Goal: Transaction & Acquisition: Purchase product/service

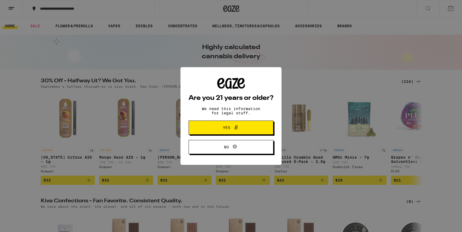
click at [221, 128] on span "Yes" at bounding box center [231, 127] width 41 height 7
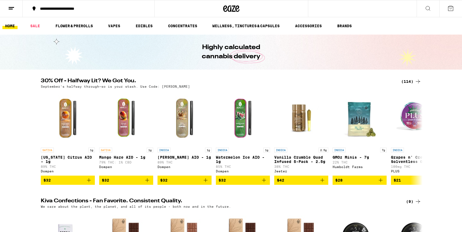
click at [54, 9] on div "**********" at bounding box center [91, 9] width 109 height 4
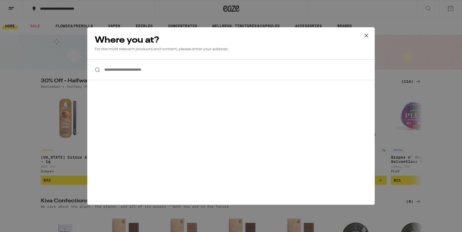
click at [122, 72] on input "**********" at bounding box center [231, 69] width 288 height 21
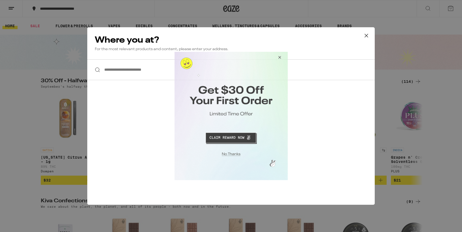
click at [280, 55] on button "Close Modal" at bounding box center [278, 58] width 15 height 13
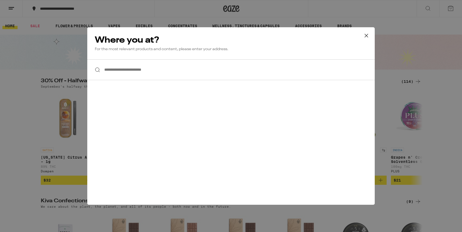
click at [112, 70] on input "**********" at bounding box center [231, 69] width 288 height 21
paste input "**********"
type input "**********"
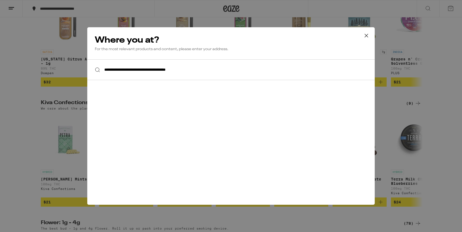
scroll to position [107, 0]
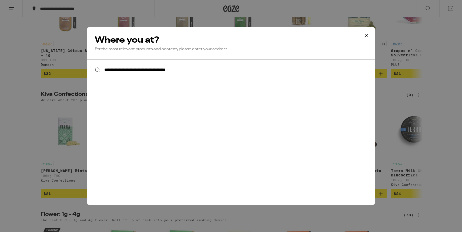
click at [368, 38] on icon at bounding box center [366, 36] width 8 height 8
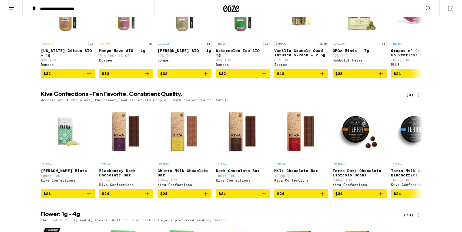
click at [121, 9] on div "**********" at bounding box center [91, 9] width 109 height 4
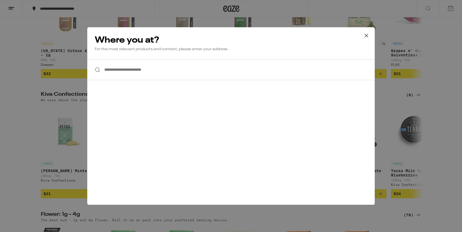
paste input "**********"
type input "**********"
click at [364, 35] on icon at bounding box center [366, 36] width 8 height 8
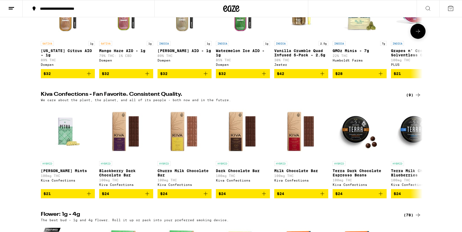
scroll to position [0, 0]
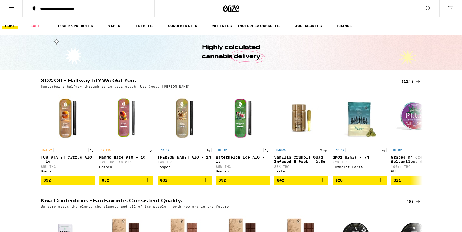
click at [453, 9] on icon at bounding box center [451, 8] width 6 height 6
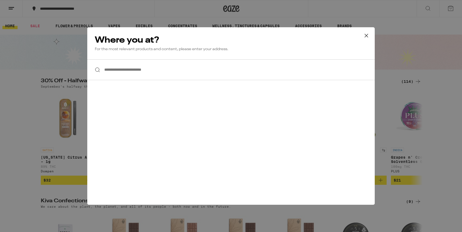
click at [369, 35] on icon at bounding box center [366, 36] width 8 height 8
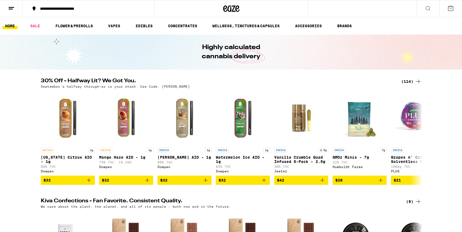
click at [232, 8] on icon at bounding box center [231, 9] width 16 height 10
click at [14, 14] on button at bounding box center [11, 8] width 23 height 17
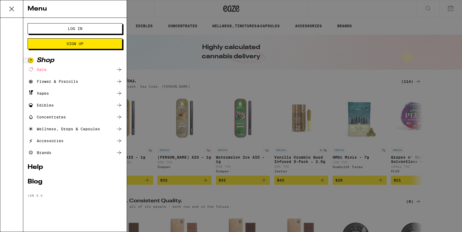
click at [74, 28] on span "Log In" at bounding box center [75, 29] width 15 height 4
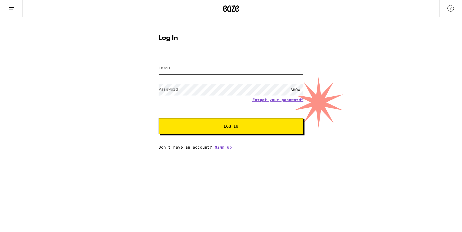
click at [185, 68] on input "Email" at bounding box center [231, 68] width 145 height 12
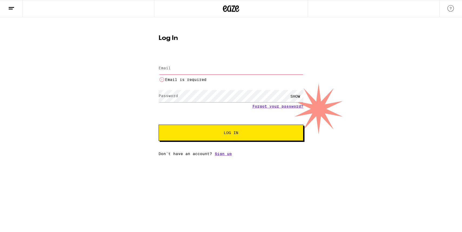
type input "xeniasv11@yahoo.com"
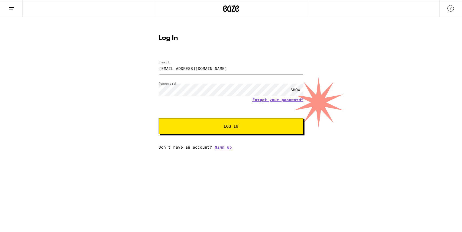
click at [211, 124] on button "Log In" at bounding box center [231, 126] width 145 height 16
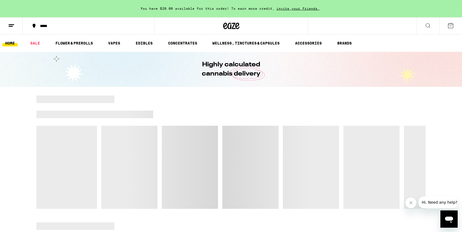
click at [48, 25] on div "*****" at bounding box center [91, 26] width 109 height 4
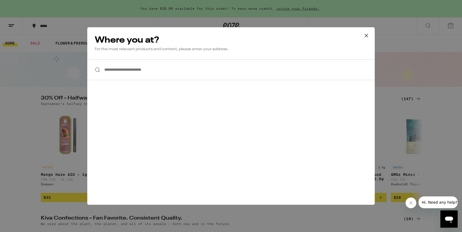
paste input "**********"
type input "**********"
click at [368, 37] on icon at bounding box center [366, 36] width 8 height 8
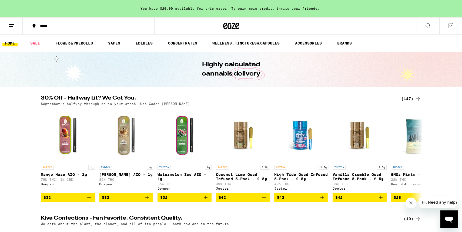
click at [54, 24] on div "*****" at bounding box center [91, 26] width 109 height 4
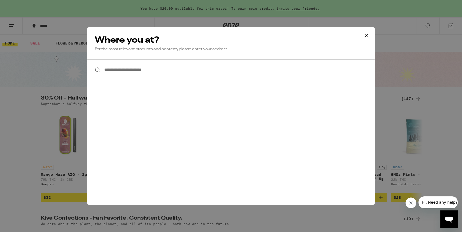
click at [109, 76] on input "**********" at bounding box center [231, 69] width 288 height 21
paste input "**********"
drag, startPoint x: 203, startPoint y: 70, endPoint x: 131, endPoint y: 46, distance: 75.7
click at [131, 46] on div "**********" at bounding box center [231, 116] width 288 height 178
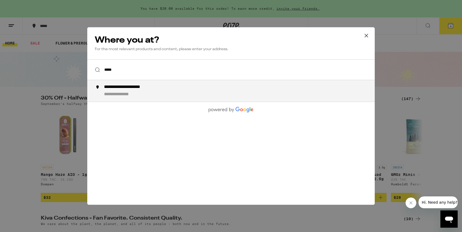
type input "**********"
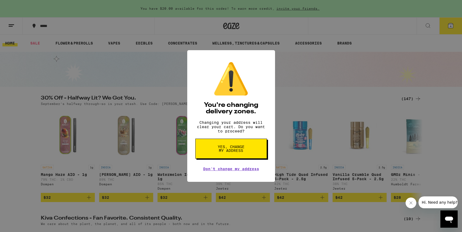
click at [229, 151] on span "Yes, change my address" at bounding box center [231, 149] width 28 height 8
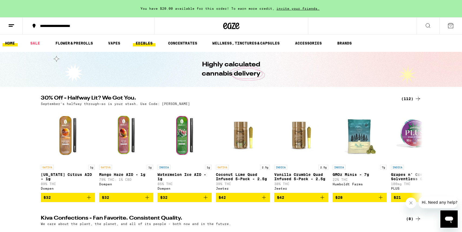
click at [147, 42] on link "EDIBLES" at bounding box center [144, 43] width 22 height 6
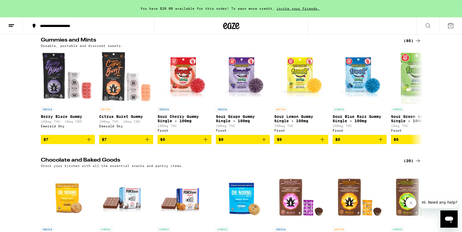
scroll to position [54, 0]
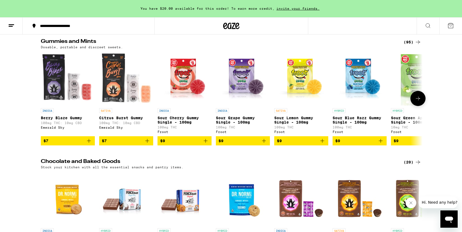
click at [417, 98] on icon at bounding box center [418, 98] width 6 height 6
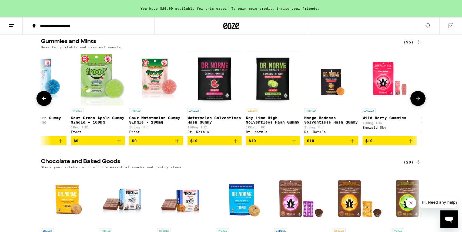
scroll to position [0, 322]
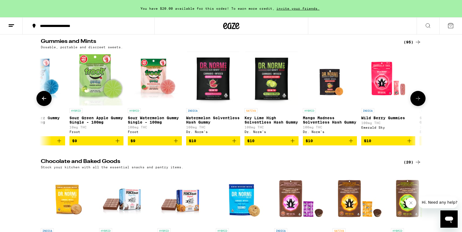
click at [417, 98] on icon at bounding box center [418, 98] width 6 height 6
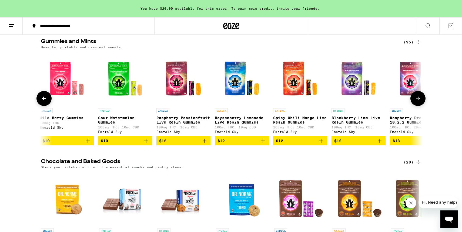
click at [417, 98] on icon at bounding box center [418, 98] width 6 height 6
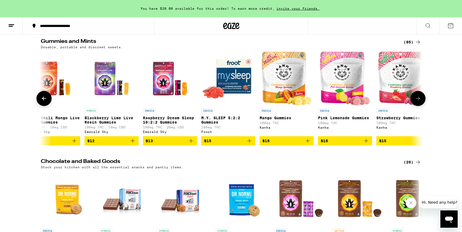
scroll to position [0, 965]
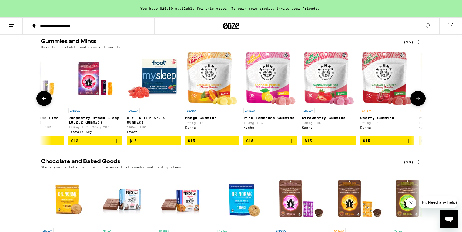
click at [351, 143] on icon "Add to bag" at bounding box center [350, 141] width 6 height 6
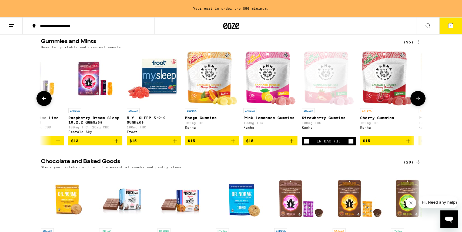
click at [175, 143] on icon "Add to bag" at bounding box center [175, 141] width 4 height 4
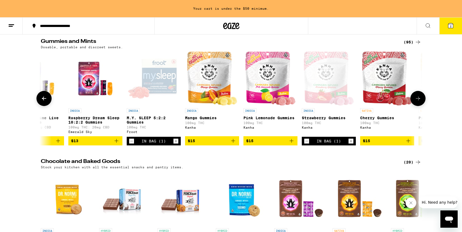
click at [416, 96] on button at bounding box center [418, 98] width 15 height 15
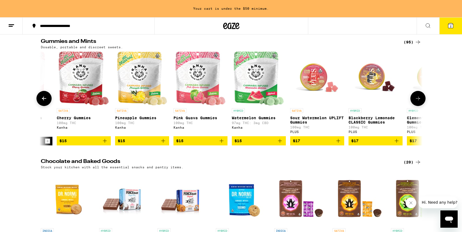
scroll to position [0, 1287]
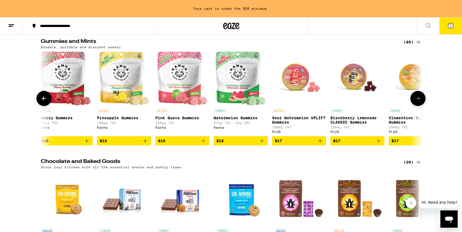
click at [261, 143] on icon "Add to bag" at bounding box center [262, 141] width 6 height 6
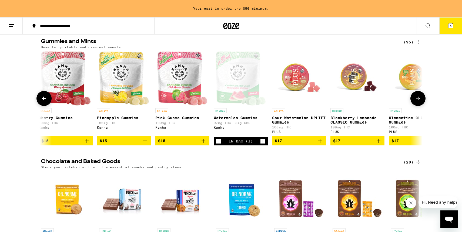
click at [420, 98] on icon at bounding box center [418, 98] width 6 height 6
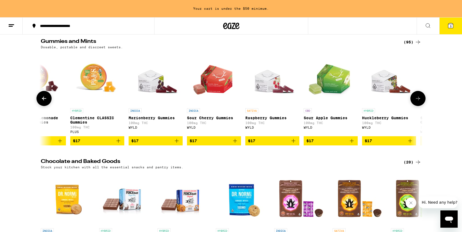
click at [420, 98] on icon at bounding box center [418, 98] width 6 height 6
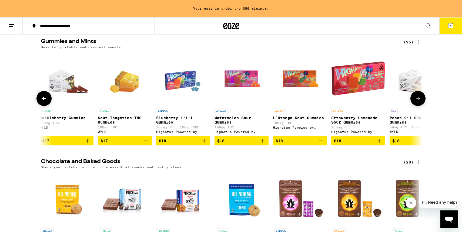
scroll to position [0, 1929]
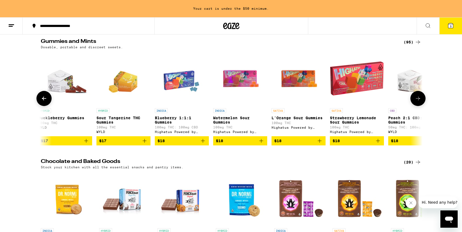
click at [44, 102] on icon at bounding box center [44, 98] width 6 height 6
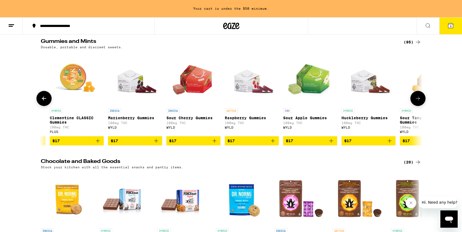
scroll to position [0, 1608]
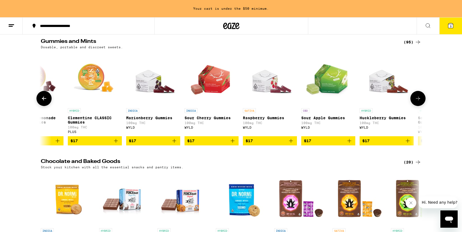
click at [231, 144] on icon "Add to bag" at bounding box center [232, 141] width 6 height 6
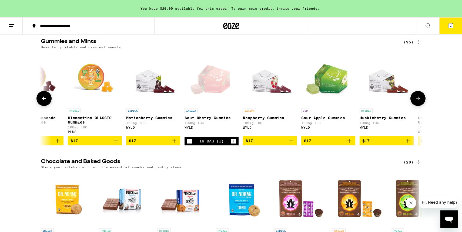
click at [417, 100] on icon at bounding box center [418, 98] width 6 height 6
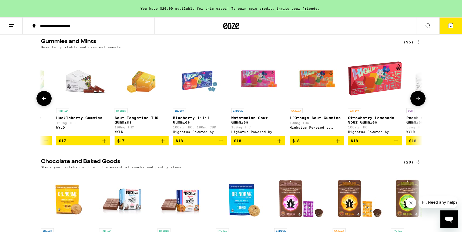
scroll to position [0, 1929]
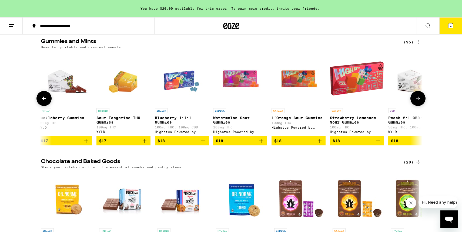
click at [417, 100] on icon at bounding box center [418, 98] width 6 height 6
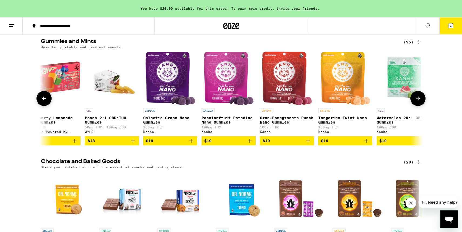
scroll to position [0, 2251]
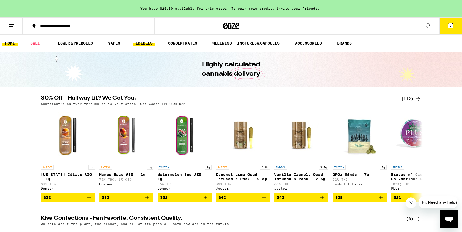
click at [143, 46] on link "EDIBLES" at bounding box center [144, 43] width 22 height 6
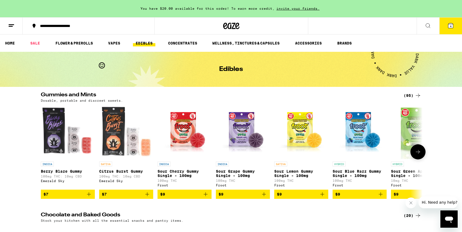
click at [422, 156] on button at bounding box center [418, 152] width 15 height 15
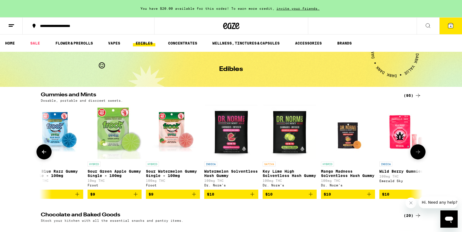
scroll to position [0, 322]
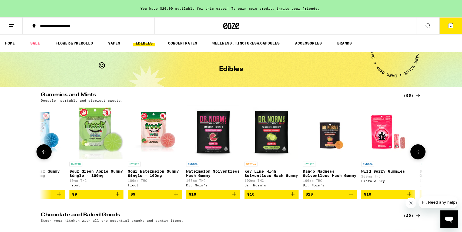
click at [118, 198] on icon "Add to bag" at bounding box center [117, 194] width 6 height 6
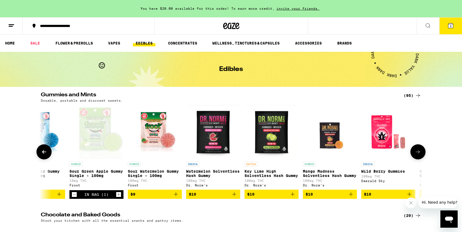
click at [235, 198] on icon "Add to bag" at bounding box center [234, 194] width 6 height 6
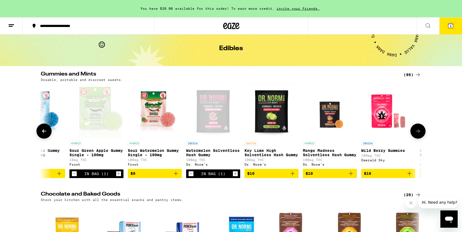
scroll to position [22, 0]
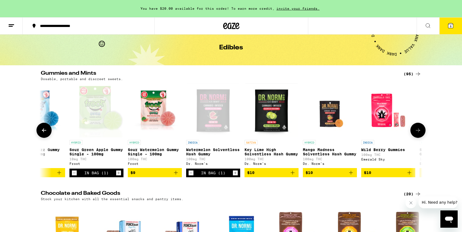
click at [419, 131] on icon at bounding box center [418, 130] width 6 height 6
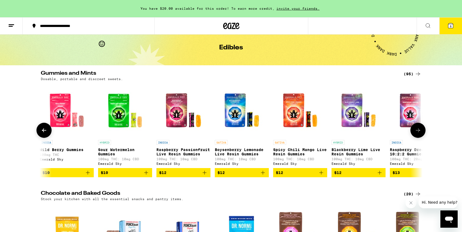
click at [419, 131] on icon at bounding box center [418, 130] width 6 height 6
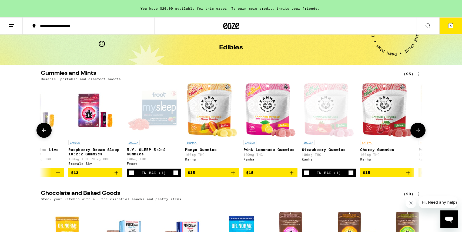
click at [419, 131] on icon at bounding box center [418, 130] width 6 height 6
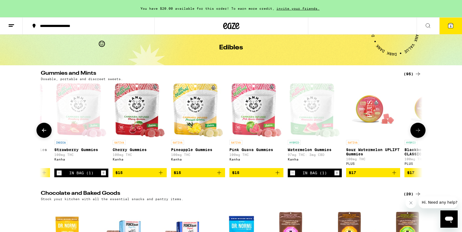
scroll to position [0, 1287]
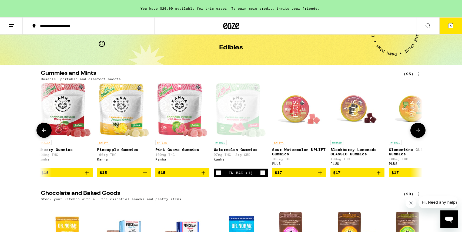
click at [418, 133] on icon at bounding box center [418, 130] width 6 height 6
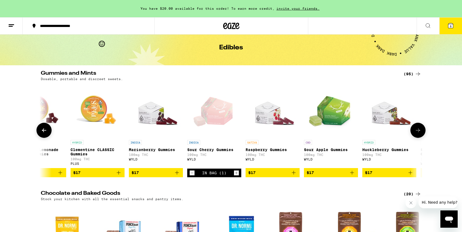
scroll to position [0, 1608]
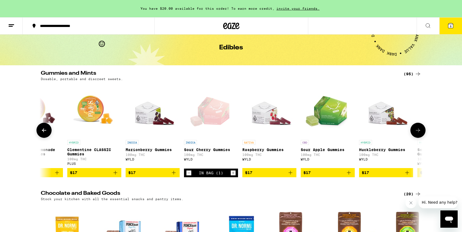
click at [418, 133] on icon at bounding box center [418, 130] width 6 height 6
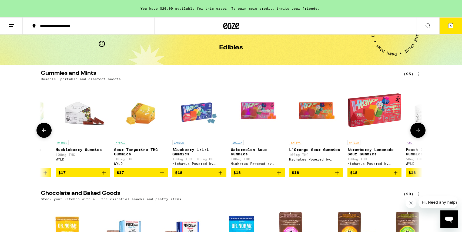
scroll to position [0, 1930]
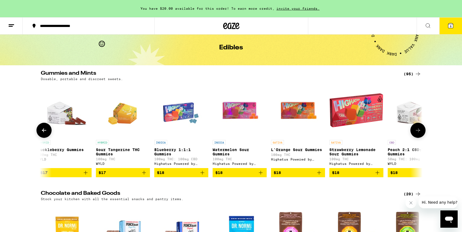
click at [418, 133] on icon at bounding box center [418, 130] width 6 height 6
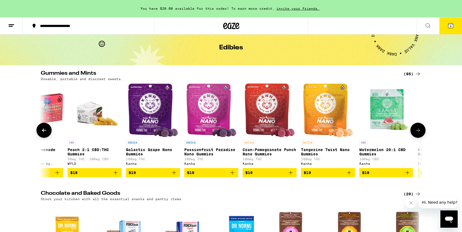
scroll to position [0, 2252]
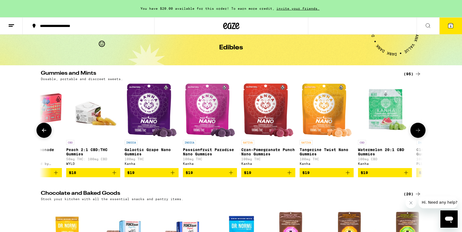
click at [418, 133] on icon at bounding box center [418, 130] width 6 height 6
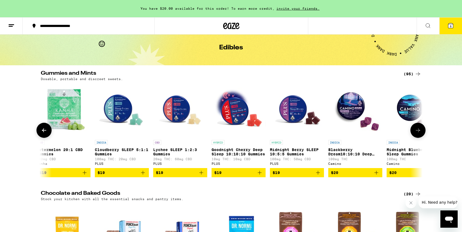
click at [418, 133] on icon at bounding box center [418, 130] width 6 height 6
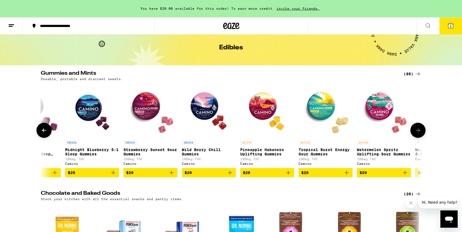
click at [418, 133] on icon at bounding box center [418, 130] width 6 height 6
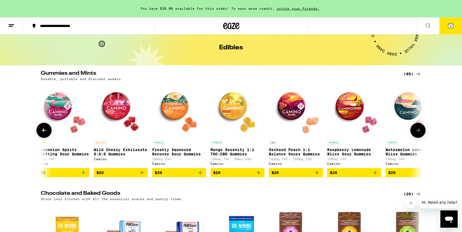
click at [418, 133] on icon at bounding box center [418, 130] width 6 height 6
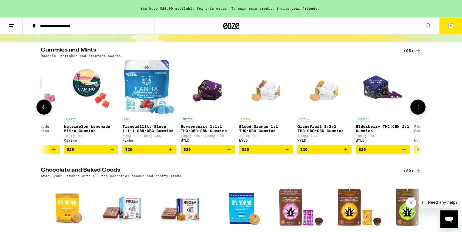
scroll to position [46, 0]
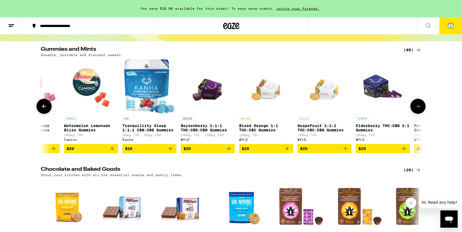
click at [170, 150] on icon "Add to bag" at bounding box center [170, 149] width 6 height 6
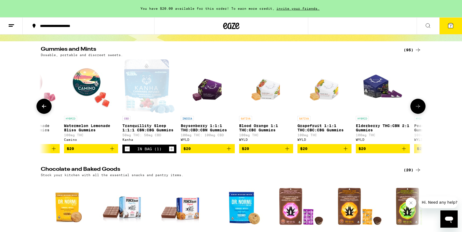
click at [416, 104] on button at bounding box center [418, 106] width 15 height 15
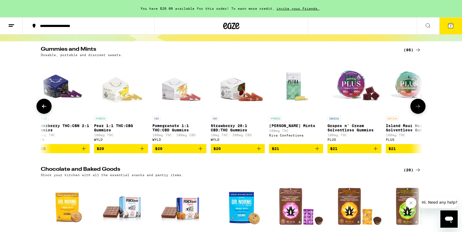
scroll to position [0, 3860]
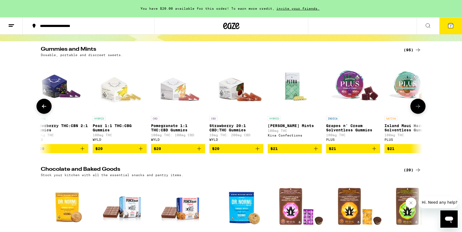
click at [259, 152] on icon "Add to bag" at bounding box center [257, 149] width 6 height 6
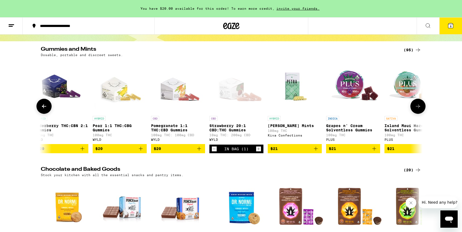
click at [418, 108] on icon at bounding box center [418, 106] width 6 height 6
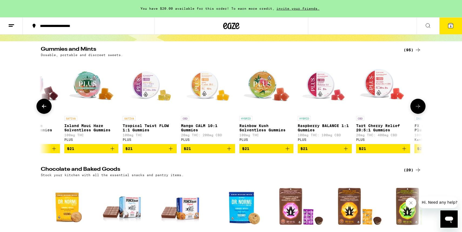
scroll to position [0, 4181]
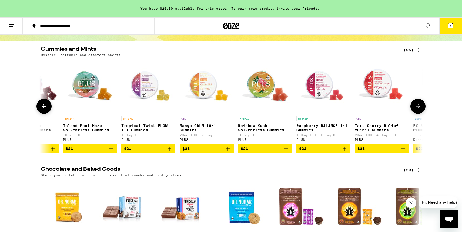
click at [418, 108] on icon at bounding box center [418, 106] width 6 height 6
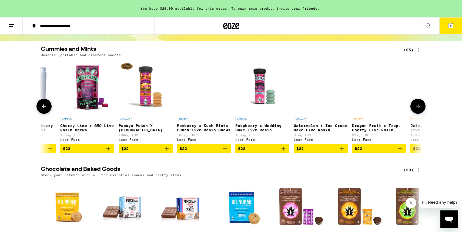
scroll to position [0, 4598]
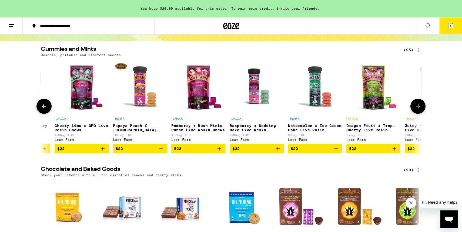
click at [44, 103] on button at bounding box center [43, 106] width 15 height 15
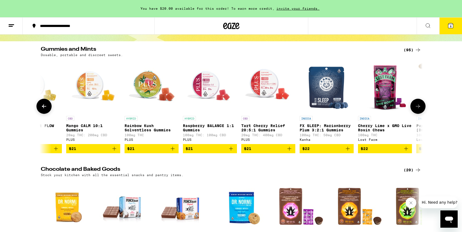
scroll to position [0, 4277]
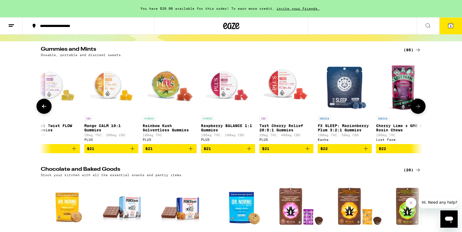
click at [368, 149] on button "$22" at bounding box center [345, 148] width 54 height 9
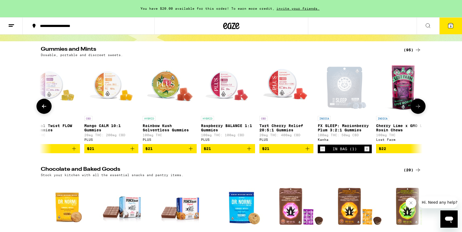
click at [418, 110] on icon at bounding box center [418, 106] width 6 height 6
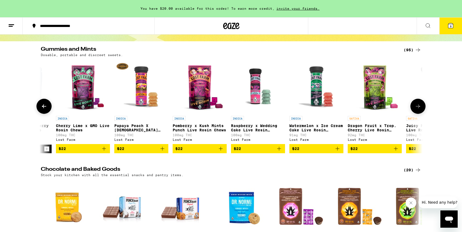
click at [418, 110] on icon at bounding box center [418, 106] width 6 height 6
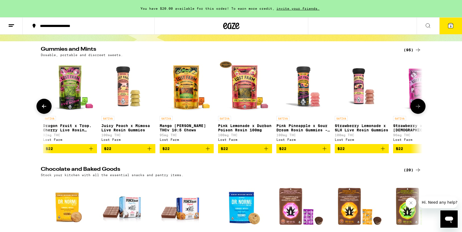
scroll to position [0, 4920]
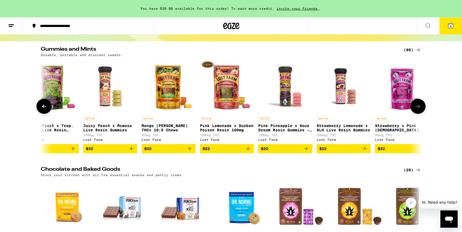
click at [418, 110] on icon at bounding box center [418, 106] width 6 height 6
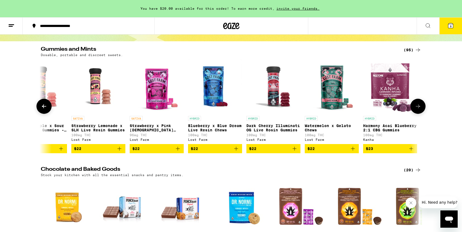
scroll to position [0, 5166]
click at [411, 151] on icon "Add to bag" at bounding box center [411, 149] width 4 height 4
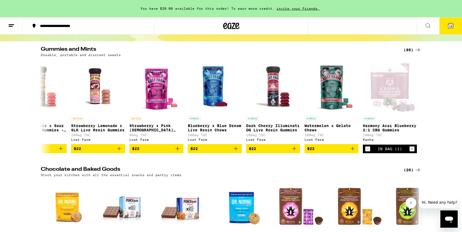
click at [448, 26] on icon at bounding box center [450, 25] width 5 height 5
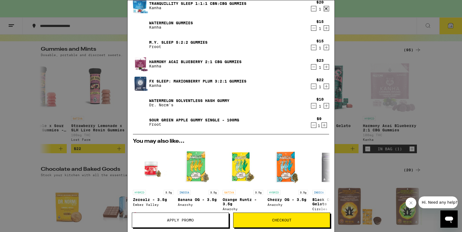
scroll to position [96, 0]
click at [314, 126] on icon "Decrement" at bounding box center [313, 126] width 5 height 6
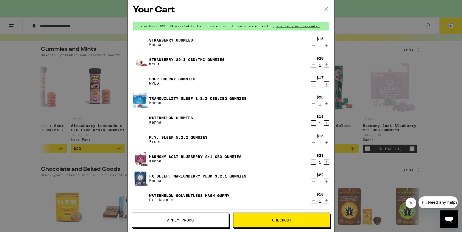
scroll to position [0, 0]
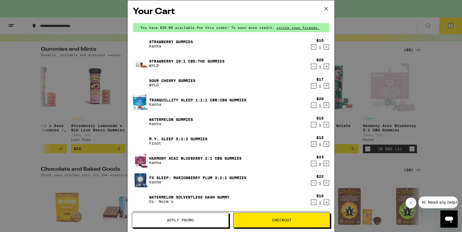
click at [176, 41] on link "Strawberry Gummies" at bounding box center [171, 42] width 44 height 4
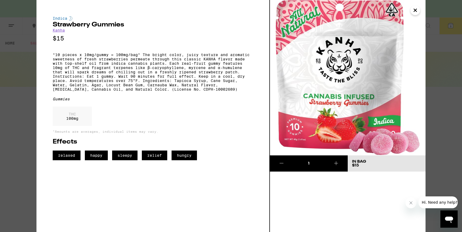
click at [416, 8] on icon "Close" at bounding box center [415, 10] width 6 height 8
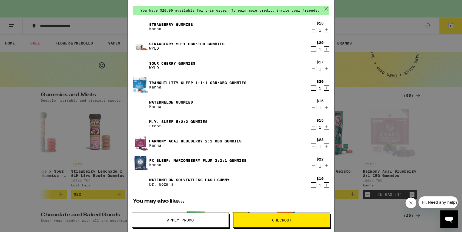
scroll to position [22, 0]
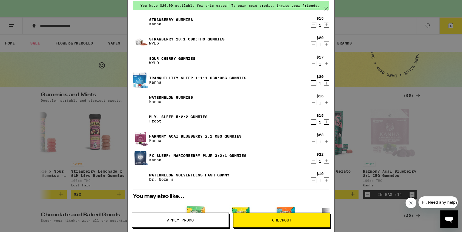
click at [223, 175] on link "Watermelon Solventless Hash Gummy" at bounding box center [189, 175] width 80 height 4
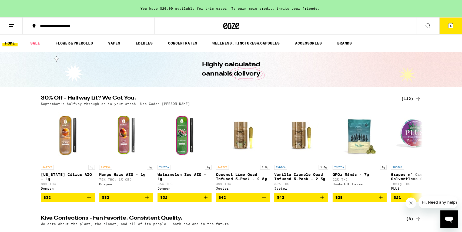
click at [452, 24] on icon at bounding box center [450, 25] width 5 height 5
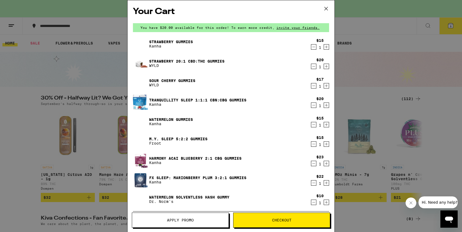
click at [314, 144] on icon "Decrement" at bounding box center [313, 144] width 3 height 0
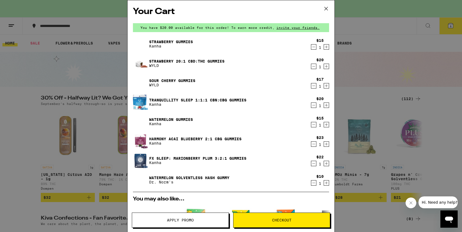
click at [313, 68] on icon "Decrement" at bounding box center [313, 66] width 5 height 6
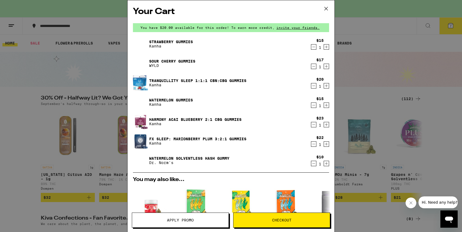
click at [158, 98] on link "Watermelon Gummies" at bounding box center [171, 100] width 44 height 4
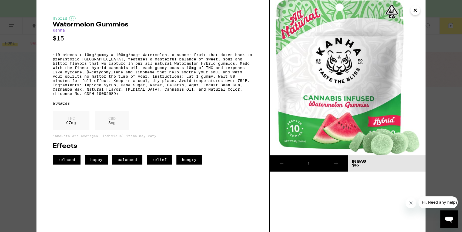
click at [418, 11] on icon "Close" at bounding box center [415, 10] width 6 height 8
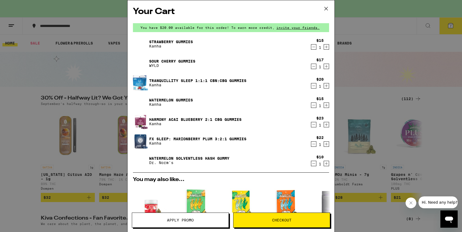
click at [179, 28] on span "You have $20.00 available for this order! To earn more credit," at bounding box center [208, 28] width 134 height 4
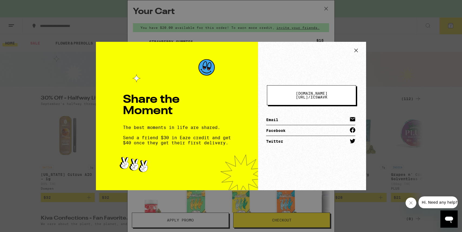
click at [354, 48] on icon at bounding box center [356, 50] width 8 height 8
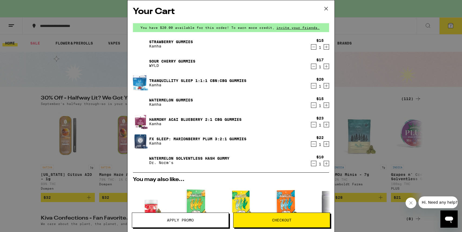
click at [173, 46] on p "Kanha" at bounding box center [171, 46] width 44 height 4
click at [152, 41] on link "Strawberry Gummies" at bounding box center [171, 42] width 44 height 4
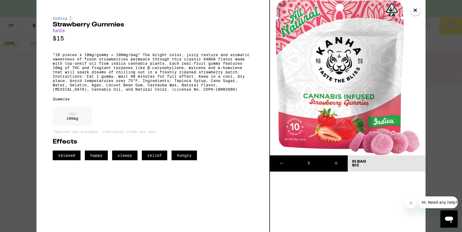
click at [418, 12] on icon "Close" at bounding box center [415, 10] width 6 height 8
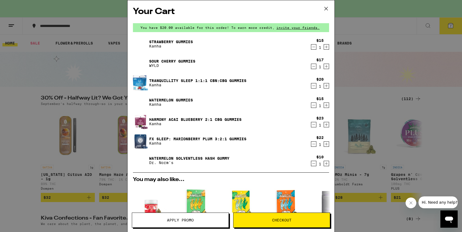
click at [158, 99] on link "Watermelon Gummies" at bounding box center [171, 100] width 44 height 4
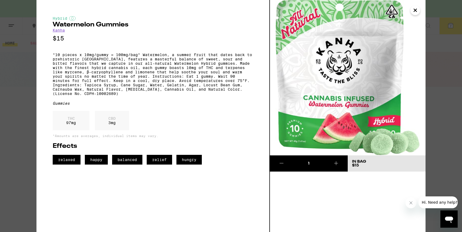
click at [418, 13] on icon "Close" at bounding box center [415, 10] width 6 height 8
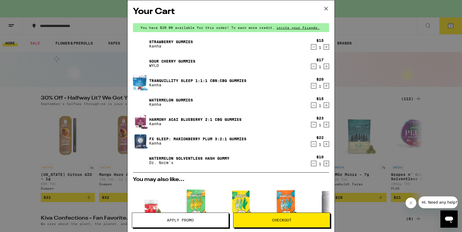
click at [313, 46] on icon "Decrement" at bounding box center [313, 47] width 5 height 6
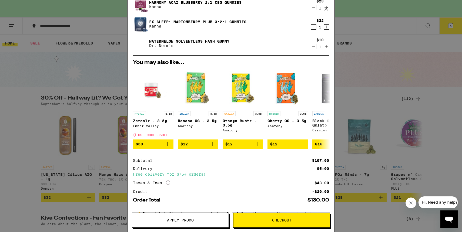
scroll to position [121, 0]
